Goal: Use online tool/utility: Use online tool/utility

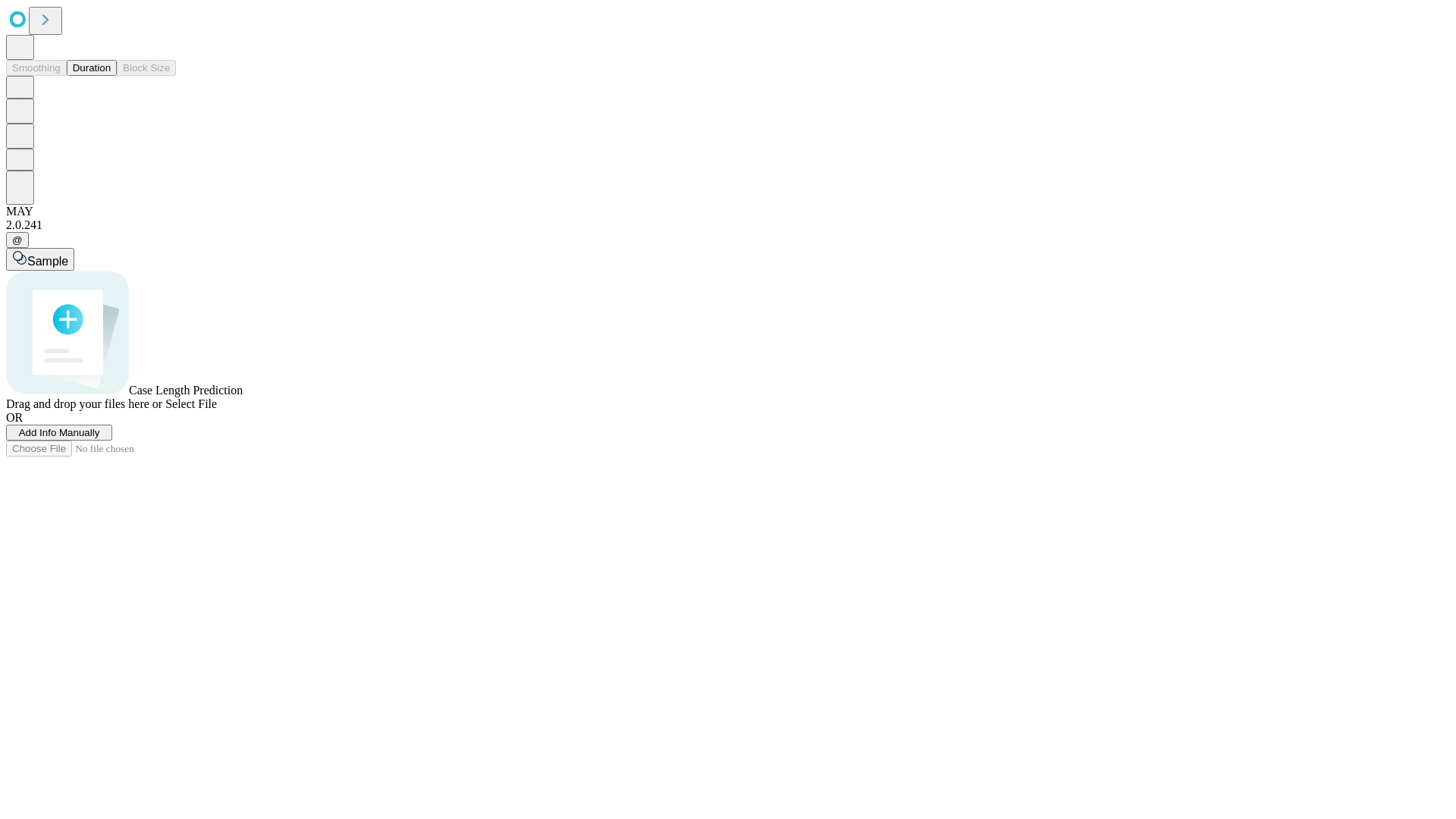
click at [100, 438] on span "Add Info Manually" at bounding box center [59, 433] width 81 height 11
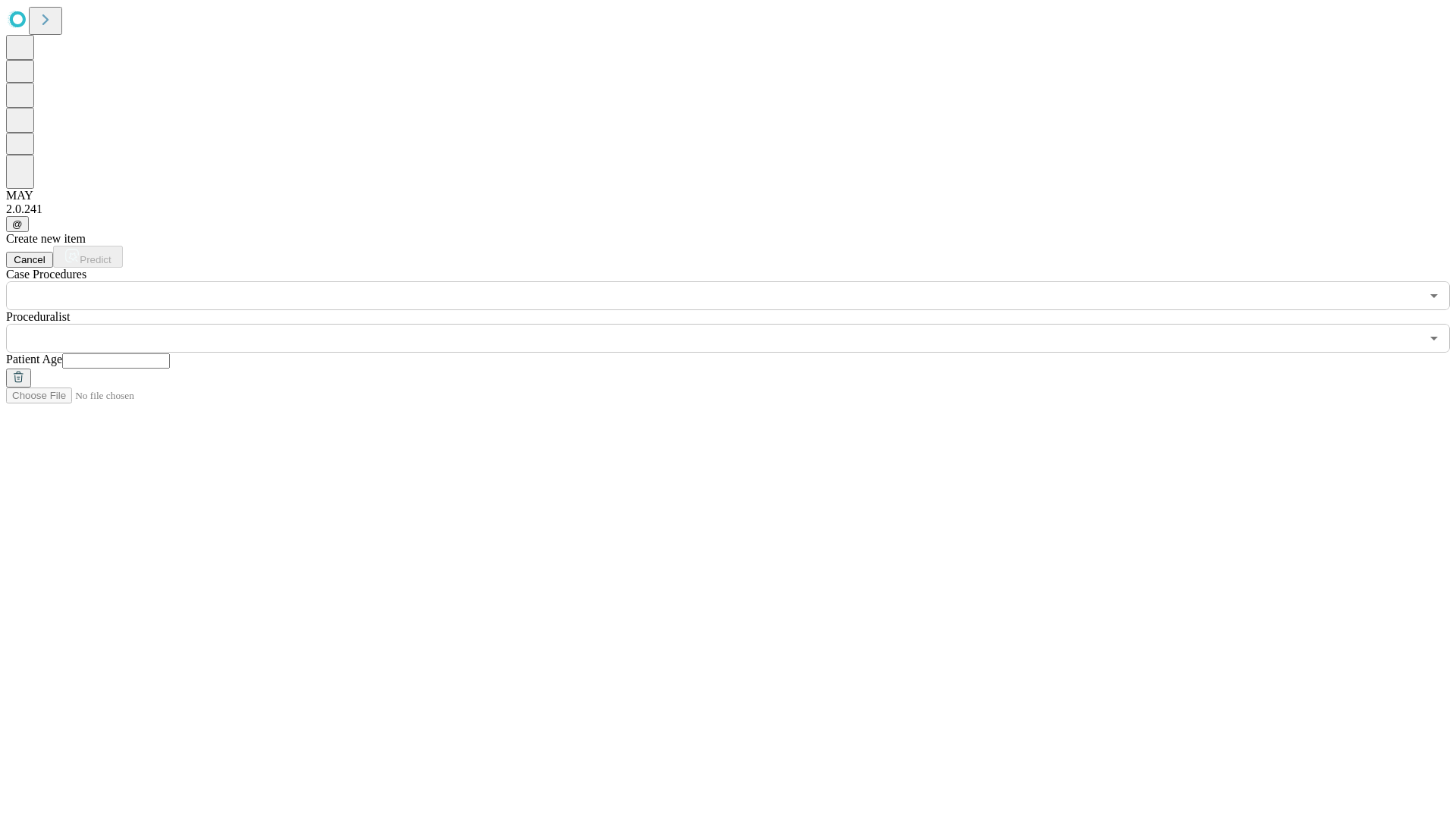
click at [170, 354] on input "text" at bounding box center [116, 361] width 108 height 15
type input "**"
click at [739, 324] on input "text" at bounding box center [713, 338] width 1414 height 29
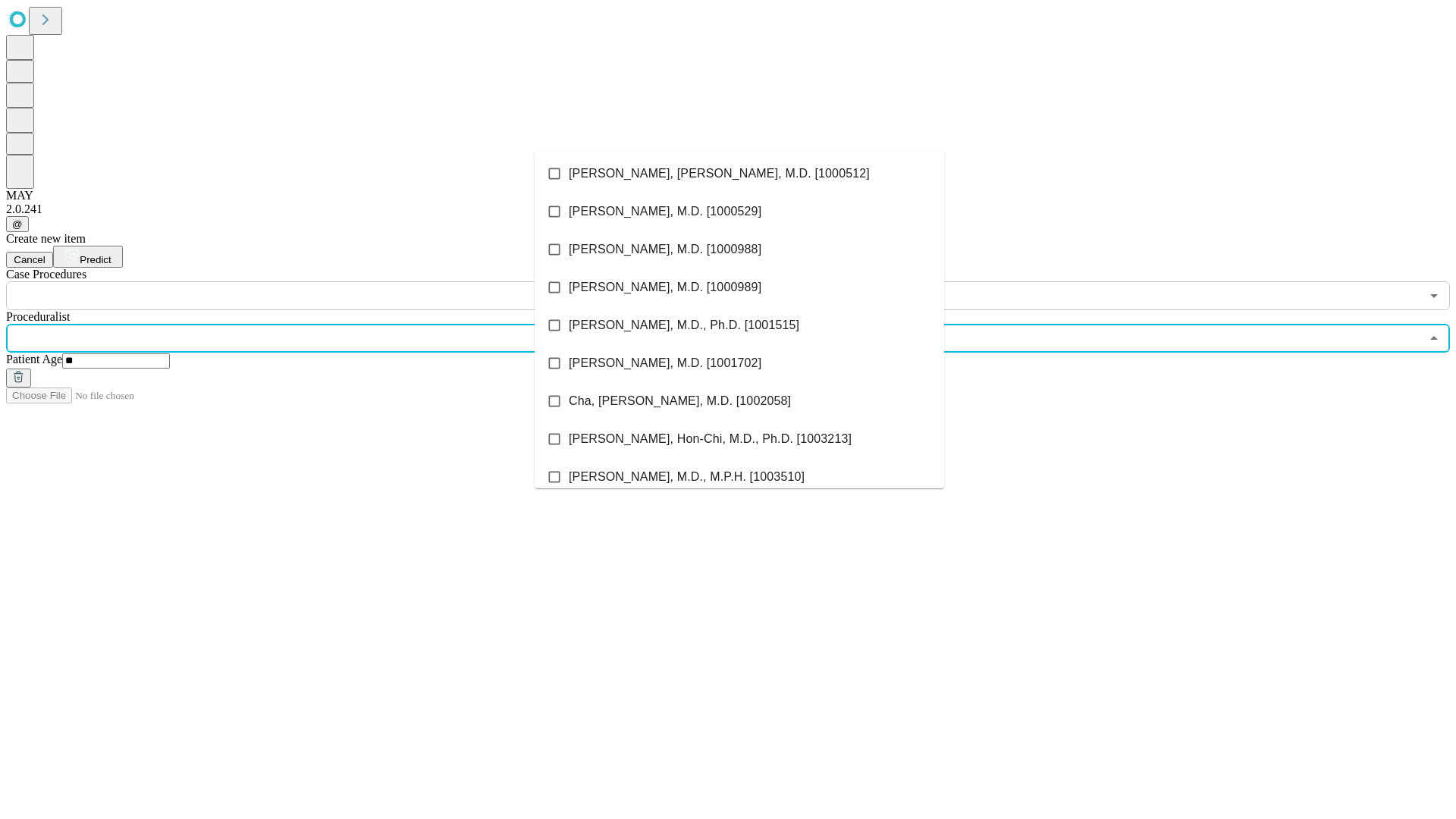
click at [740, 174] on li "[PERSON_NAME], [PERSON_NAME], M.D. [1000512]" at bounding box center [740, 173] width 409 height 38
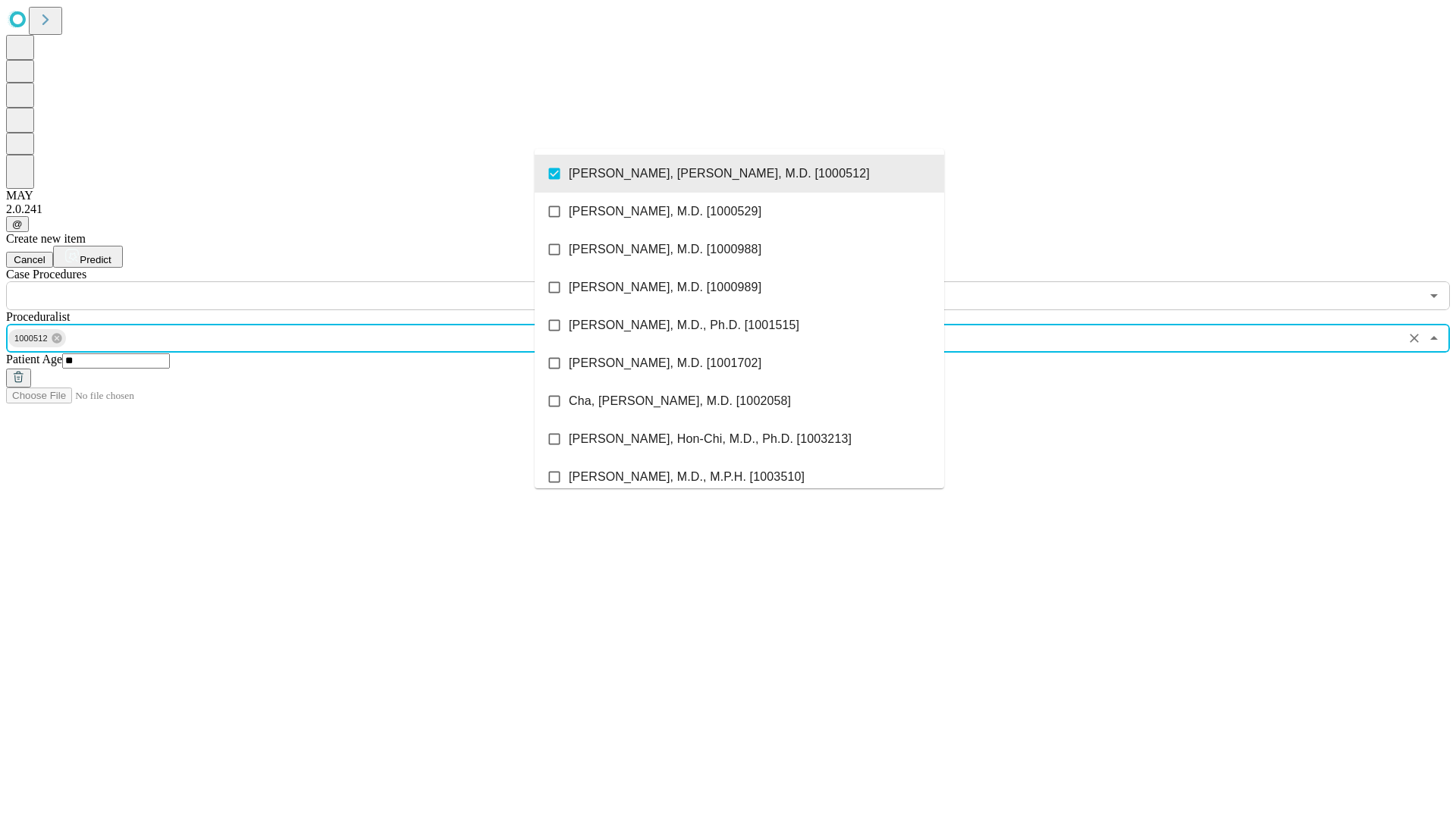
click at [318, 282] on input "text" at bounding box center [713, 296] width 1414 height 29
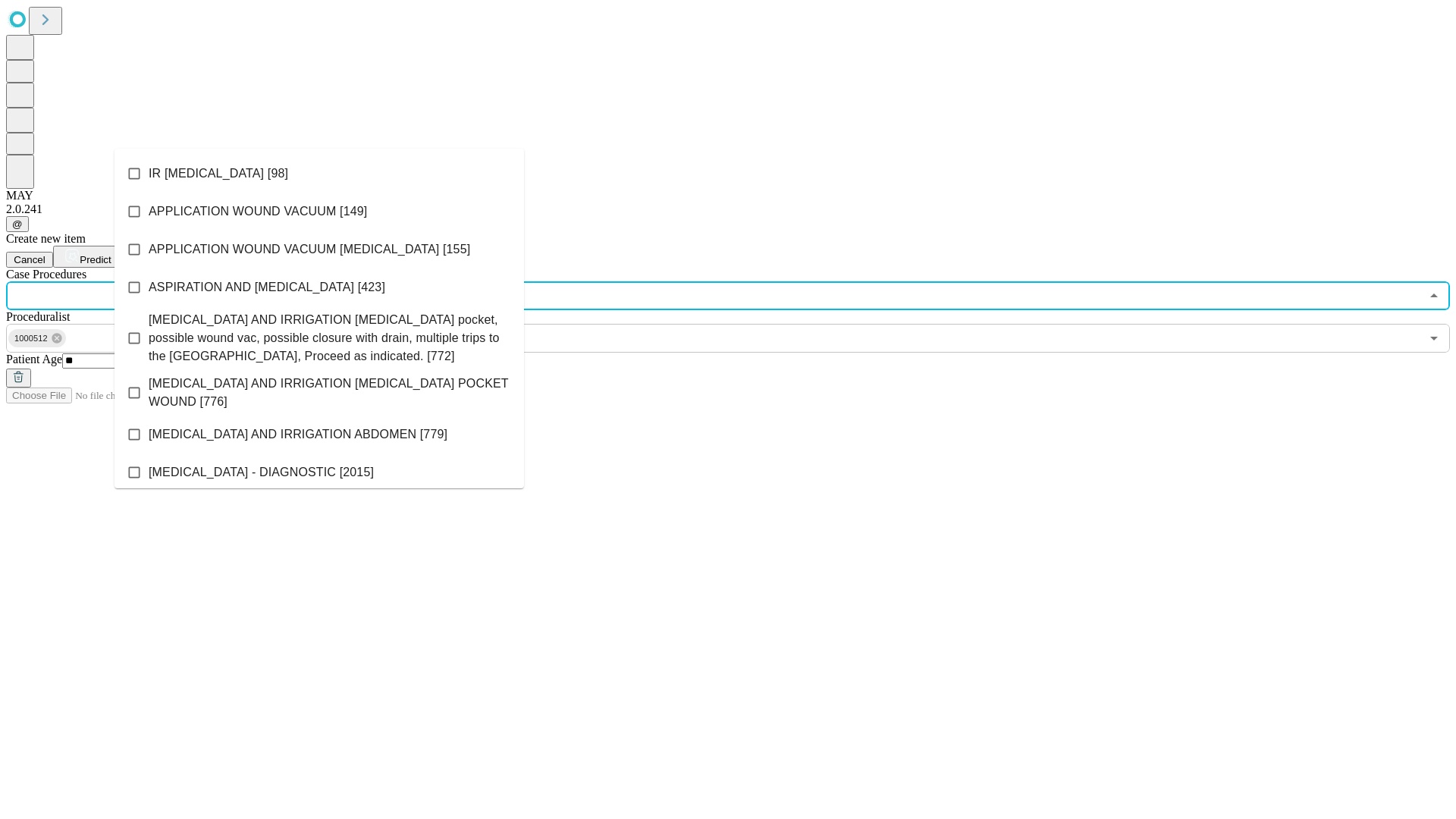
click at [319, 174] on li "IR [MEDICAL_DATA] [98]" at bounding box center [319, 173] width 409 height 38
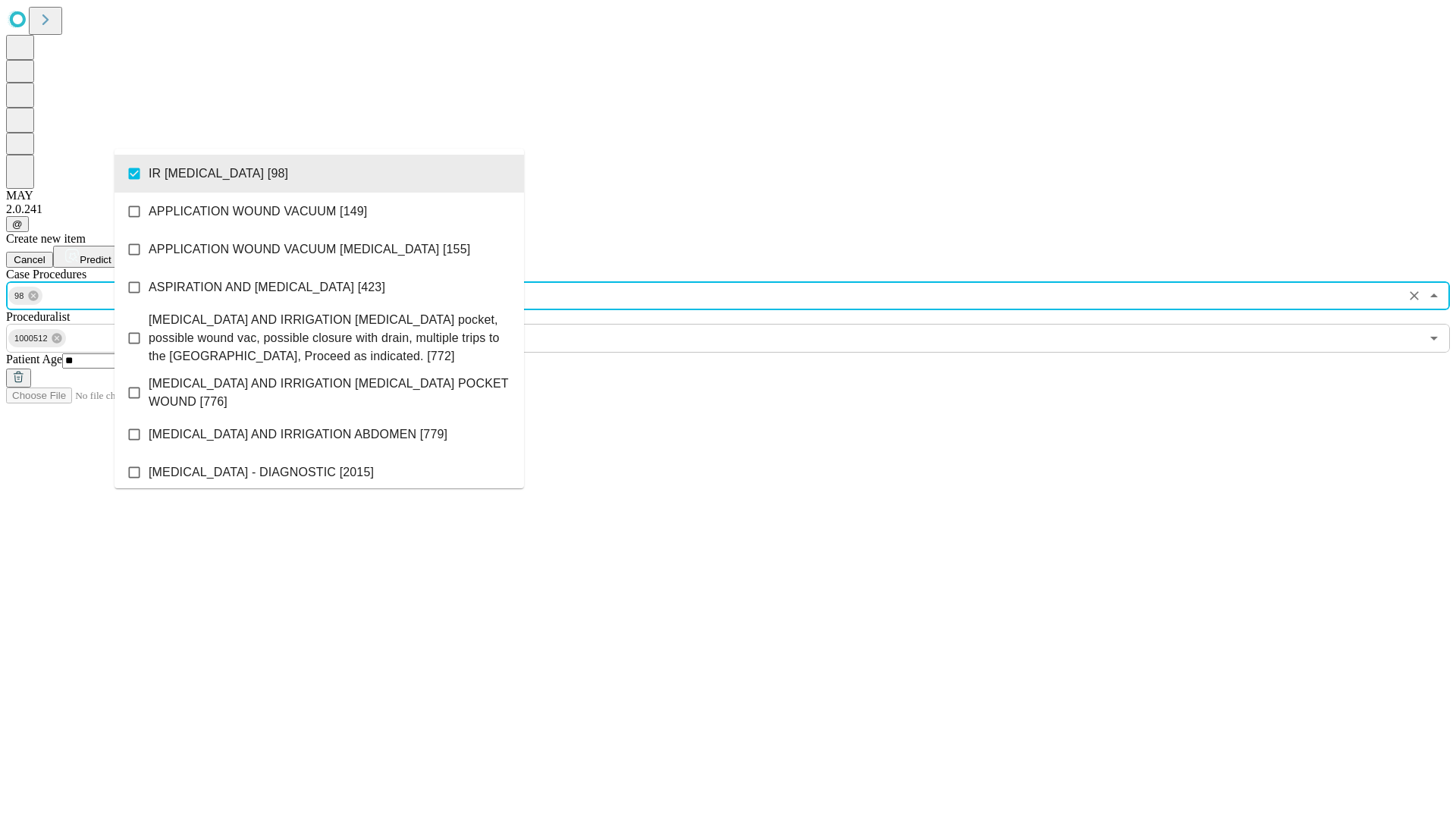
click at [110, 254] on span "Predict" at bounding box center [95, 260] width 31 height 11
